Goal: Information Seeking & Learning: Learn about a topic

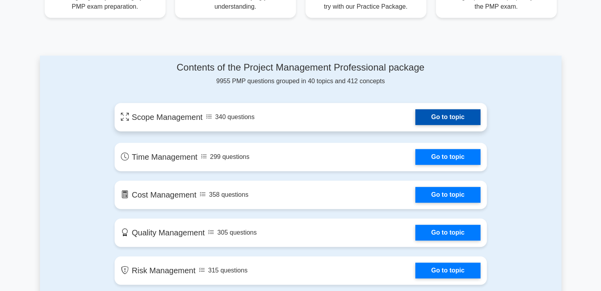
scroll to position [359, 0]
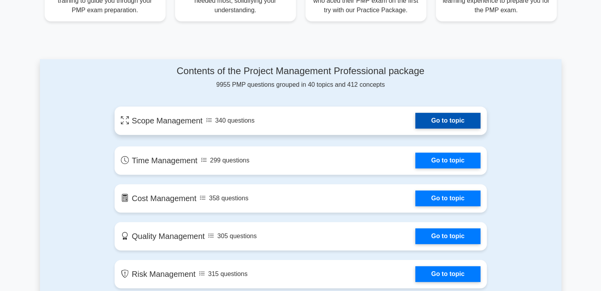
click at [415, 122] on link "Go to topic" at bounding box center [447, 121] width 65 height 16
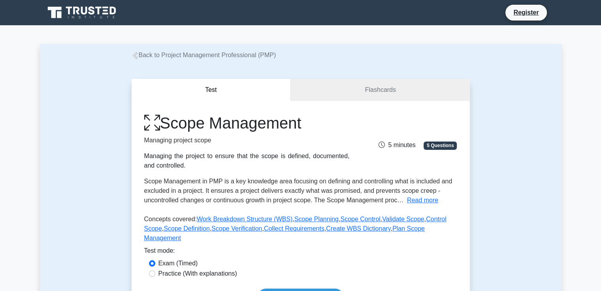
scroll to position [95, 0]
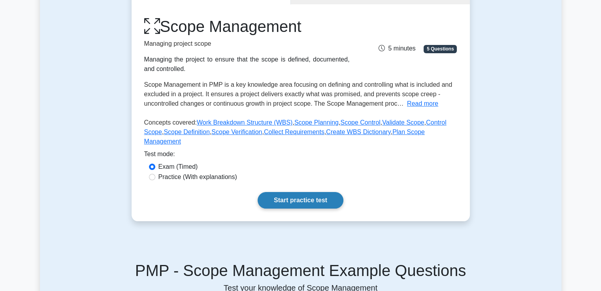
click at [271, 192] on link "Start practice test" at bounding box center [301, 200] width 86 height 17
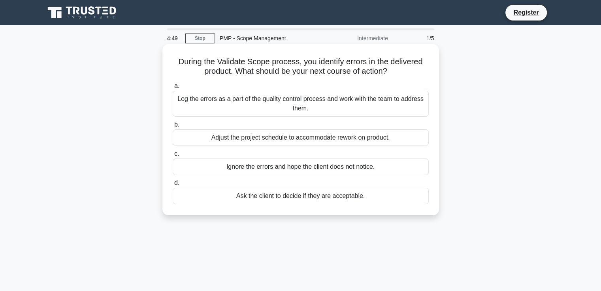
click at [303, 112] on div "Log the errors as a part of the quality control process and work with the team …" at bounding box center [301, 104] width 256 height 26
click at [173, 89] on input "a. Log the errors as a part of the quality control process and work with the te…" at bounding box center [173, 86] width 0 height 5
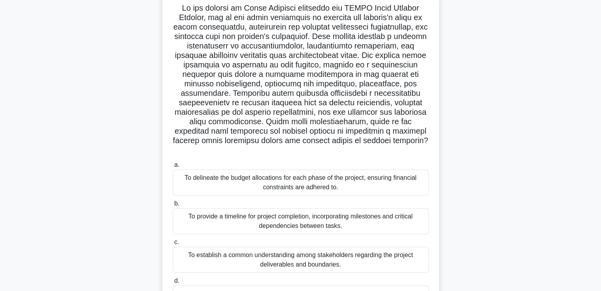
scroll to position [57, 0]
